Goal: Entertainment & Leisure: Consume media (video, audio)

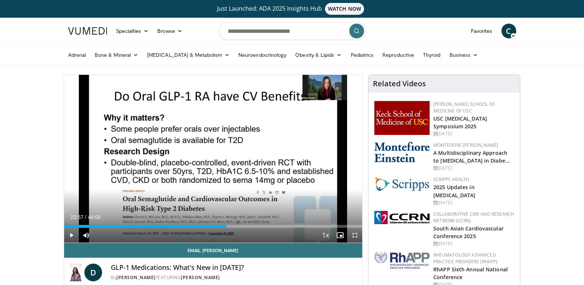
click at [73, 234] on span "Video Player" at bounding box center [71, 235] width 15 height 15
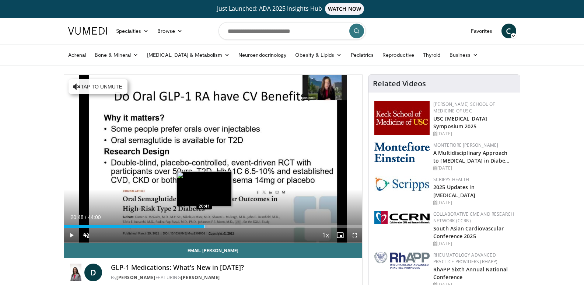
click at [205, 226] on div "Progress Bar" at bounding box center [204, 226] width 1 height 3
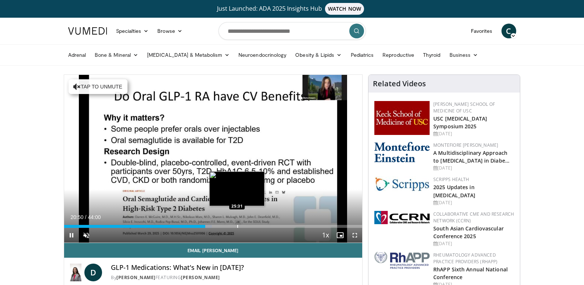
click at [237, 226] on div "Progress Bar" at bounding box center [237, 226] width 1 height 3
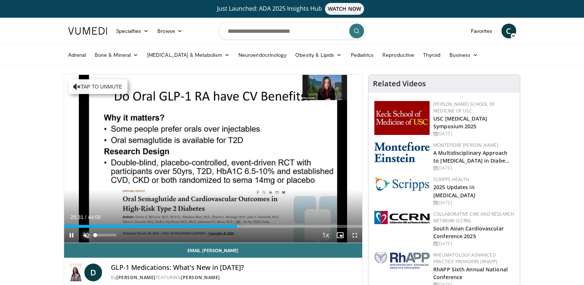
click at [84, 234] on span "Video Player" at bounding box center [86, 235] width 15 height 15
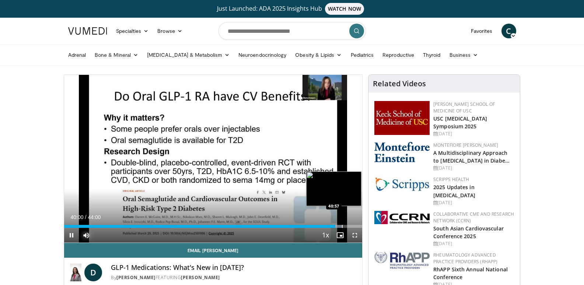
click at [342, 227] on div "Progress Bar" at bounding box center [342, 226] width 1 height 3
click at [346, 227] on div "Loaded : 95.31% 40:56 41:33" at bounding box center [213, 226] width 298 height 3
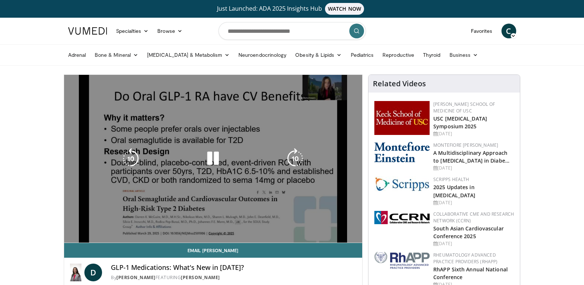
click at [354, 227] on video-js "**********" at bounding box center [213, 159] width 298 height 168
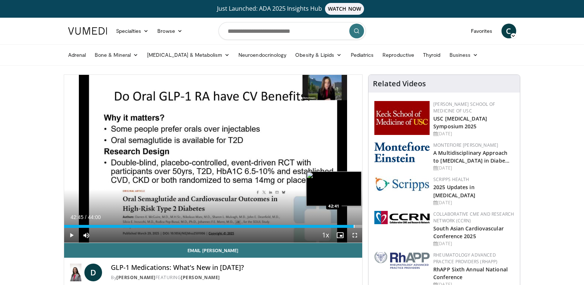
click at [354, 226] on div "Progress Bar" at bounding box center [354, 226] width 1 height 3
